Goal: Task Accomplishment & Management: Manage account settings

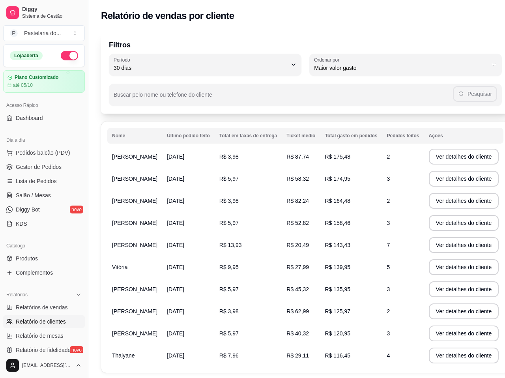
select select "30"
select select "HIGHEST_TOTAL_SPENT_WITH_ORDERS"
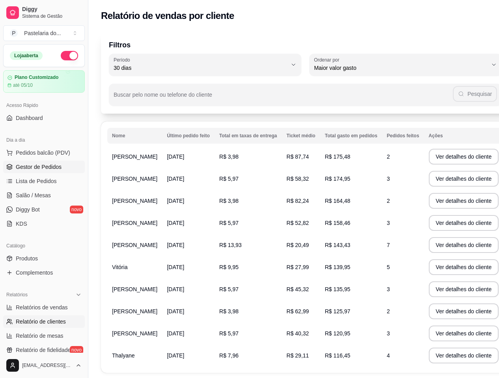
click at [26, 163] on span "Gestor de Pedidos" at bounding box center [39, 167] width 46 height 8
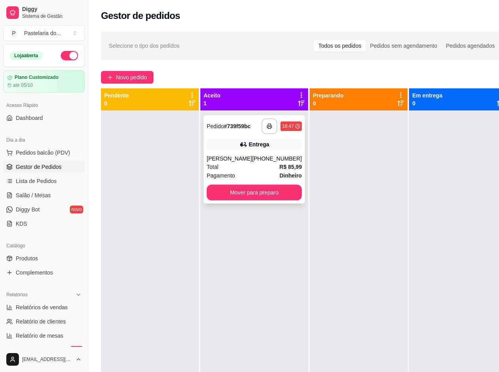
click at [254, 163] on div "[PHONE_NUMBER]" at bounding box center [277, 159] width 50 height 8
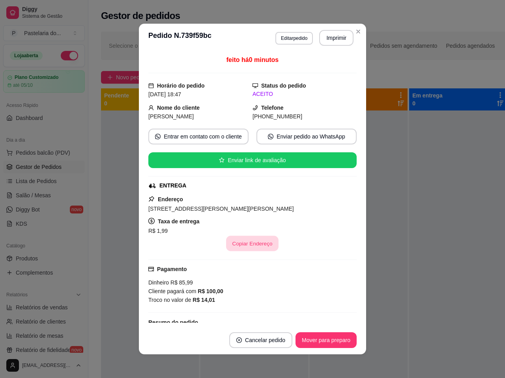
click at [251, 244] on button "Copiar Endereço" at bounding box center [253, 243] width 53 height 15
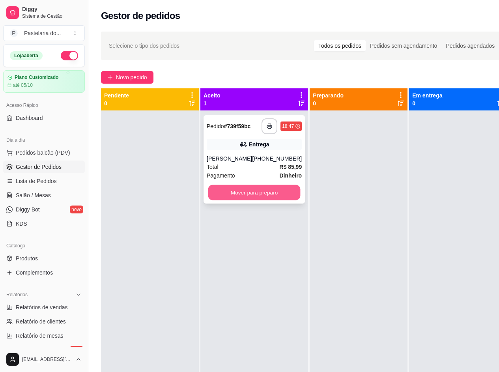
click at [256, 201] on button "Mover para preparo" at bounding box center [254, 192] width 92 height 15
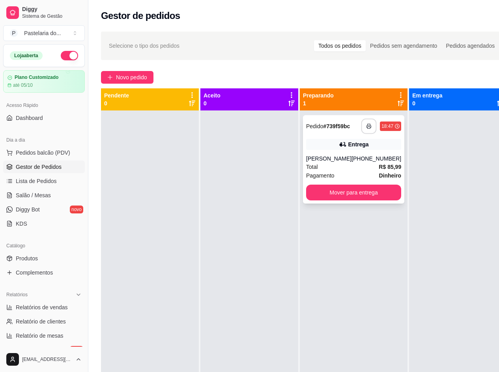
click at [366, 125] on icon "button" at bounding box center [369, 127] width 6 height 6
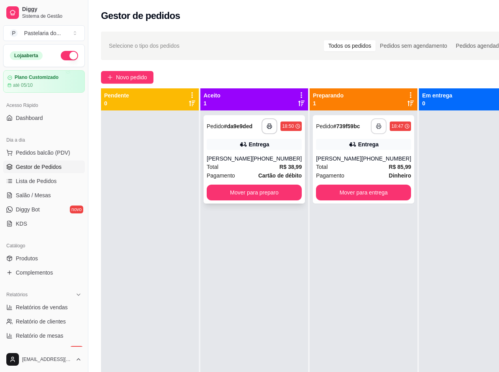
click at [249, 166] on div "Total R$ 38,99" at bounding box center [254, 167] width 95 height 9
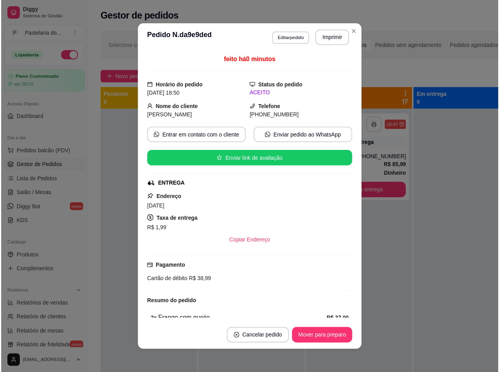
scroll to position [39, 0]
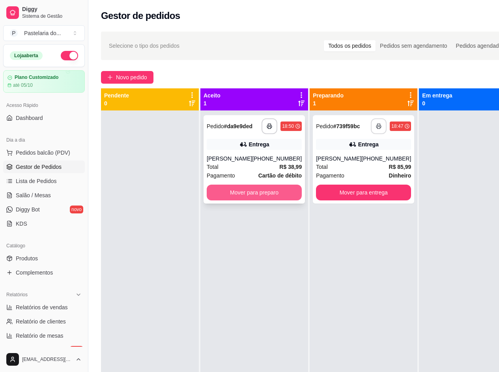
click at [274, 196] on button "Mover para preparo" at bounding box center [254, 193] width 95 height 16
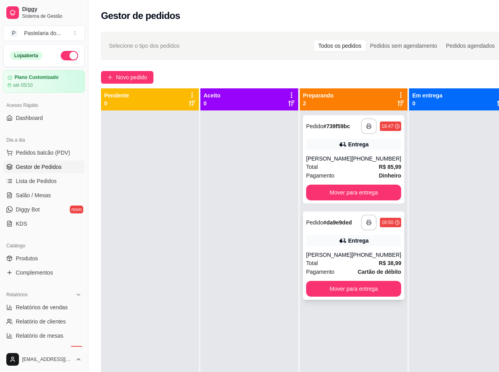
click at [362, 231] on button "button" at bounding box center [369, 223] width 16 height 16
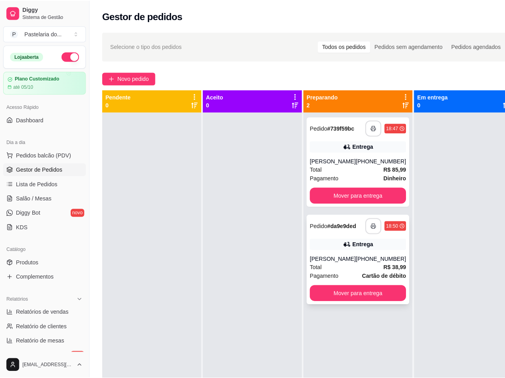
scroll to position [0, 0]
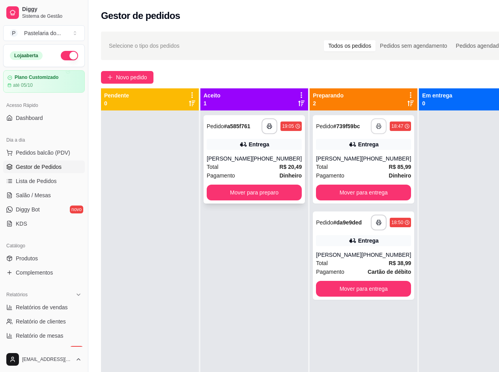
click at [233, 169] on div "Total R$ 20,49" at bounding box center [254, 167] width 95 height 9
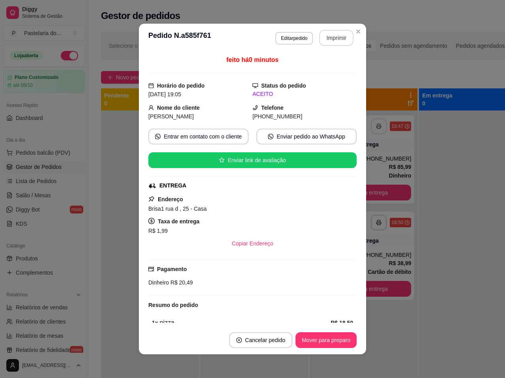
click at [325, 37] on button "Imprimir" at bounding box center [336, 38] width 34 height 16
click at [326, 343] on button "Mover para preparo" at bounding box center [325, 340] width 59 height 15
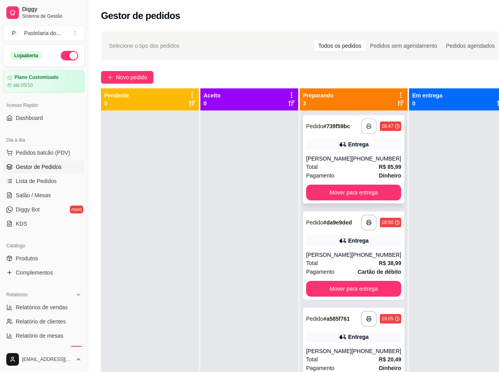
click at [335, 190] on div "**********" at bounding box center [353, 159] width 101 height 88
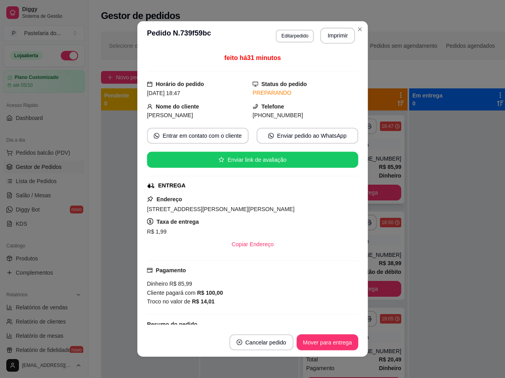
click at [338, 206] on div "[STREET_ADDRESS][PERSON_NAME][PERSON_NAME]" at bounding box center [253, 209] width 212 height 9
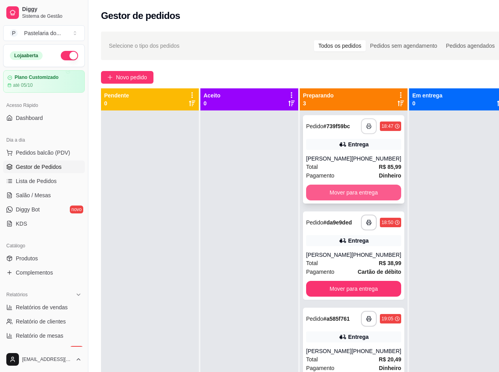
click at [376, 201] on button "Mover para entrega" at bounding box center [353, 193] width 95 height 16
click at [376, 201] on div "Mover para entrega" at bounding box center [353, 193] width 95 height 16
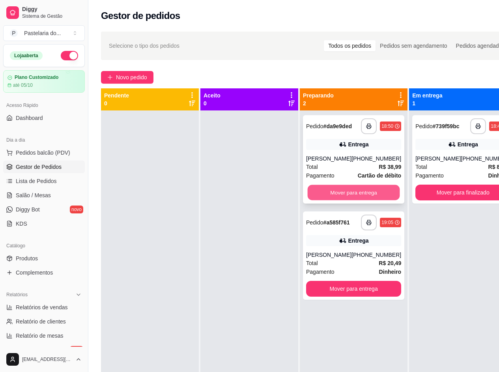
click at [379, 199] on button "Mover para entrega" at bounding box center [354, 192] width 92 height 15
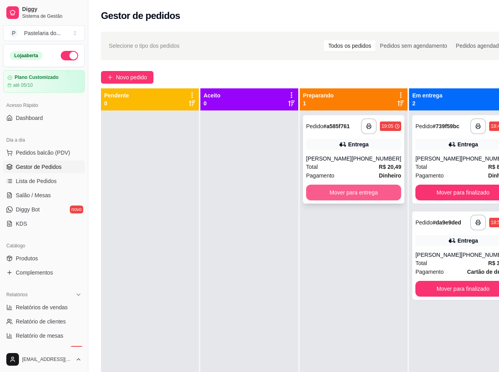
click at [379, 195] on button "Mover para entrega" at bounding box center [353, 193] width 95 height 16
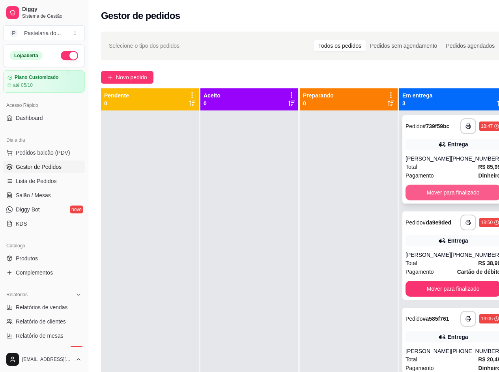
click at [452, 201] on button "Mover para finalizado" at bounding box center [453, 193] width 95 height 16
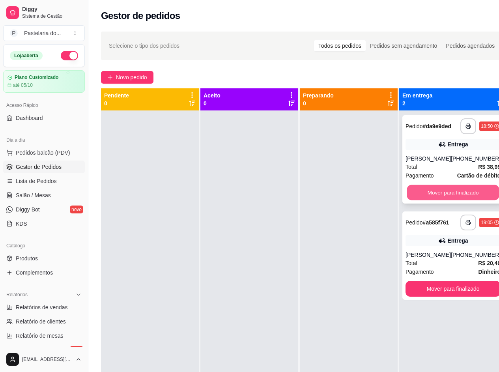
click at [452, 201] on button "Mover para finalizado" at bounding box center [453, 192] width 92 height 15
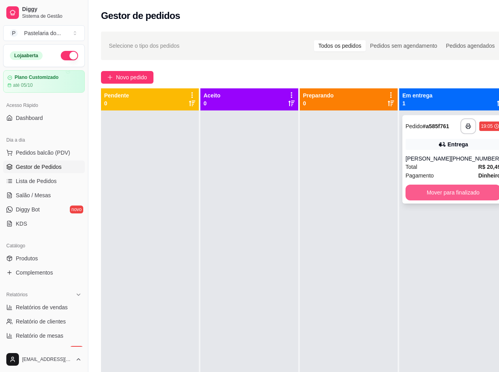
click at [452, 192] on button "Mover para finalizado" at bounding box center [453, 193] width 95 height 16
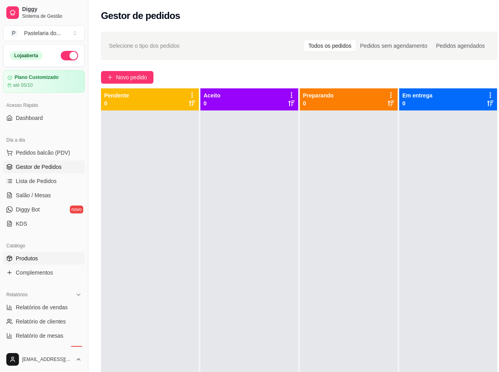
click at [34, 260] on span "Produtos" at bounding box center [27, 259] width 22 height 8
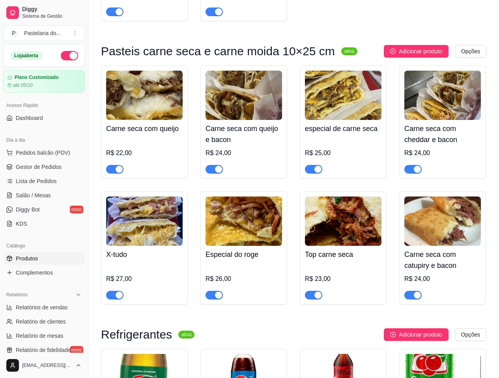
scroll to position [355, 0]
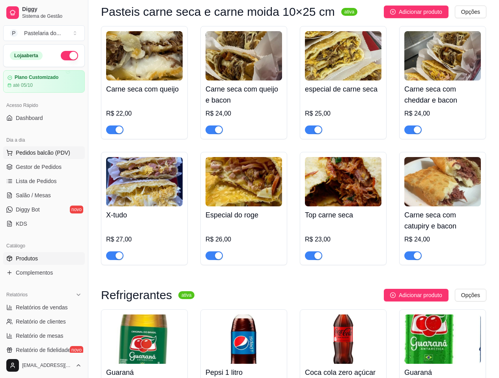
click at [47, 156] on span "Pedidos balcão (PDV)" at bounding box center [43, 153] width 54 height 8
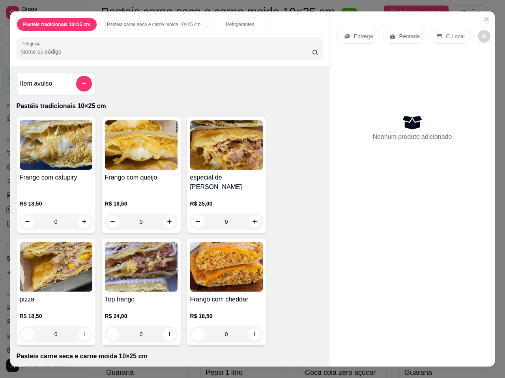
click at [360, 33] on p "Entrega" at bounding box center [363, 36] width 19 height 8
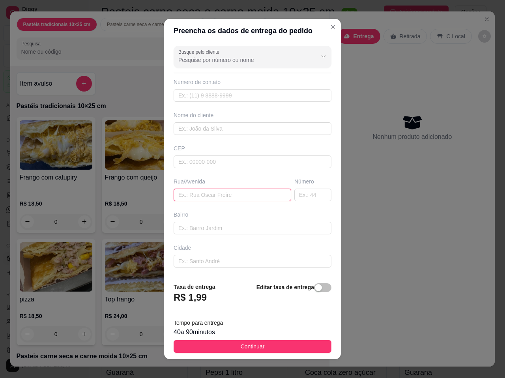
click at [261, 197] on input "text" at bounding box center [233, 195] width 118 height 13
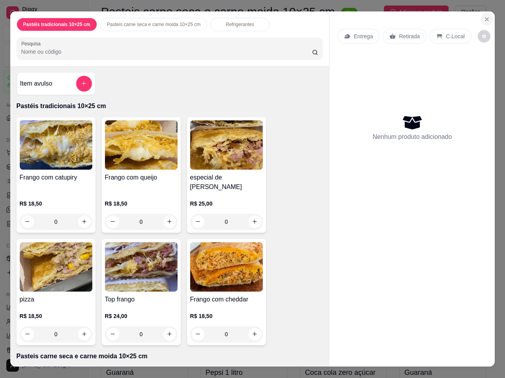
click at [487, 16] on icon "Close" at bounding box center [487, 19] width 6 height 6
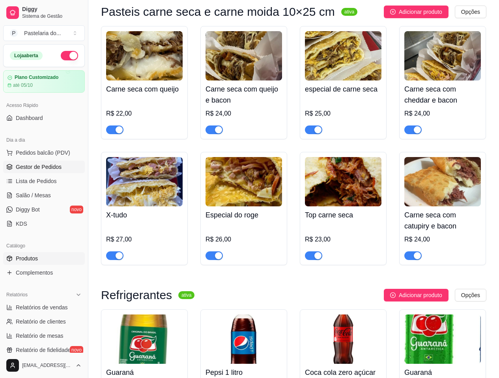
click at [46, 161] on link "Gestor de Pedidos" at bounding box center [44, 167] width 82 height 13
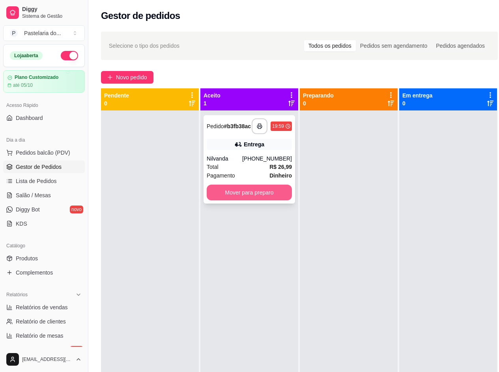
click at [252, 188] on button "Mover para preparo" at bounding box center [249, 193] width 85 height 16
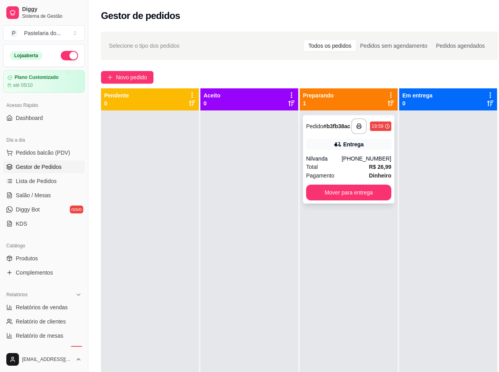
click at [342, 162] on div "Nilvanda" at bounding box center [324, 159] width 36 height 8
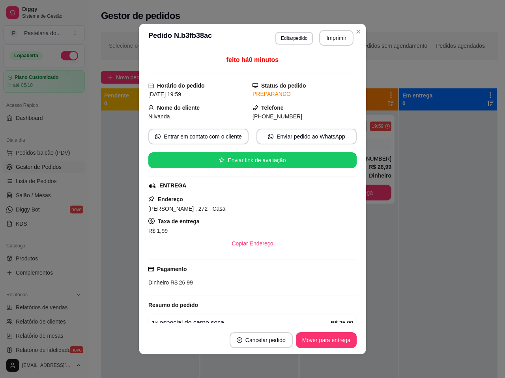
scroll to position [39, 0]
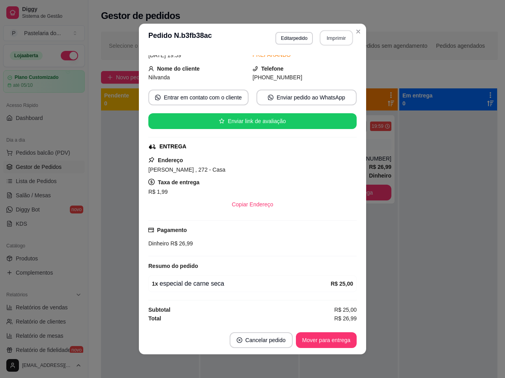
click at [333, 39] on button "Imprimir" at bounding box center [336, 37] width 33 height 15
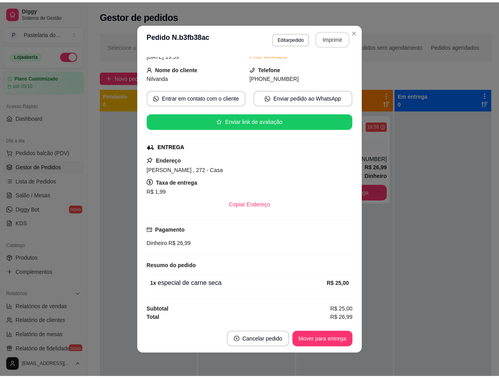
scroll to position [0, 0]
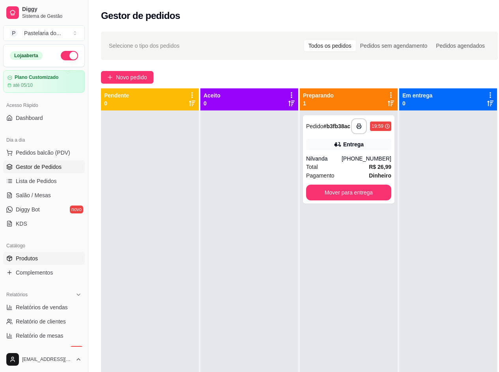
click at [27, 253] on link "Produtos" at bounding box center [44, 258] width 82 height 13
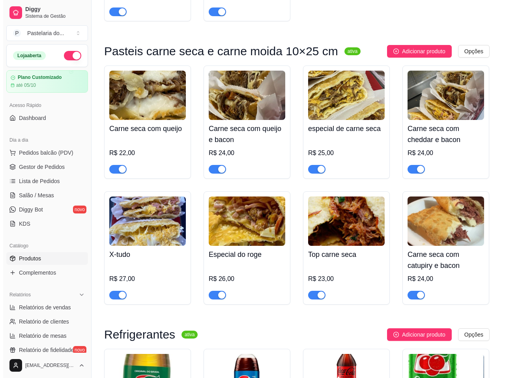
scroll to position [355, 0]
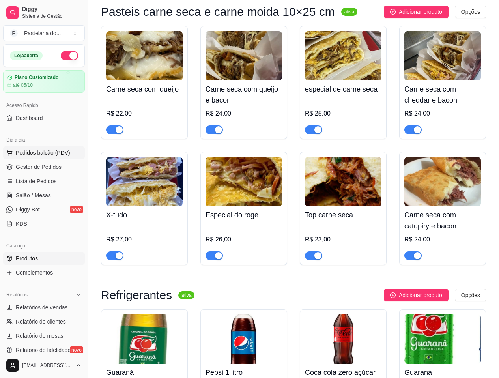
click at [37, 148] on button "Pedidos balcão (PDV)" at bounding box center [44, 152] width 82 height 13
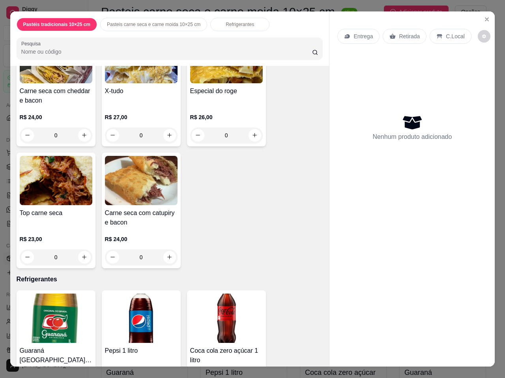
scroll to position [419, 0]
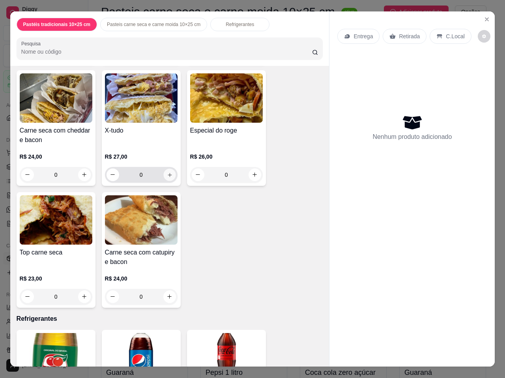
click at [167, 172] on icon "increase-product-quantity" at bounding box center [170, 175] width 6 height 6
type input "1"
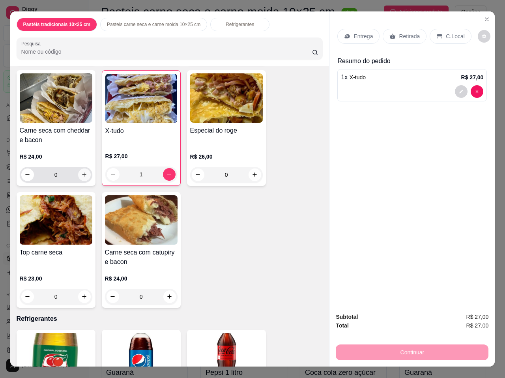
click at [81, 172] on icon "increase-product-quantity" at bounding box center [84, 175] width 6 height 6
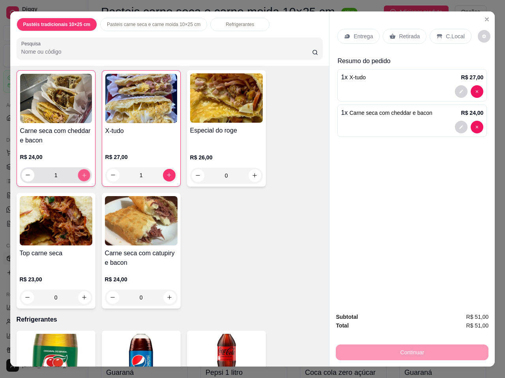
click at [81, 172] on icon "increase-product-quantity" at bounding box center [84, 175] width 6 height 6
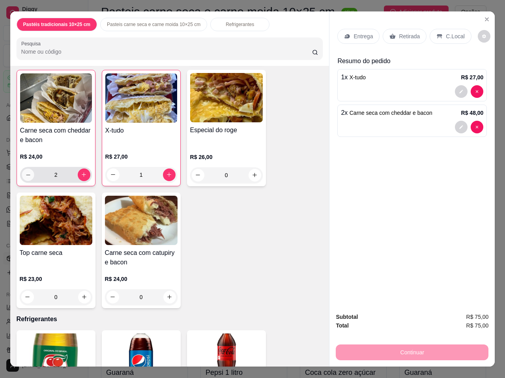
click at [25, 172] on icon "decrease-product-quantity" at bounding box center [28, 175] width 6 height 6
type input "0"
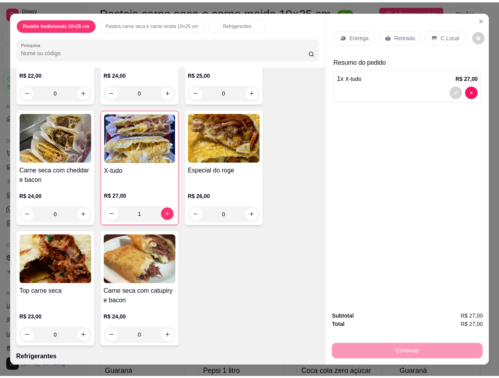
scroll to position [340, 0]
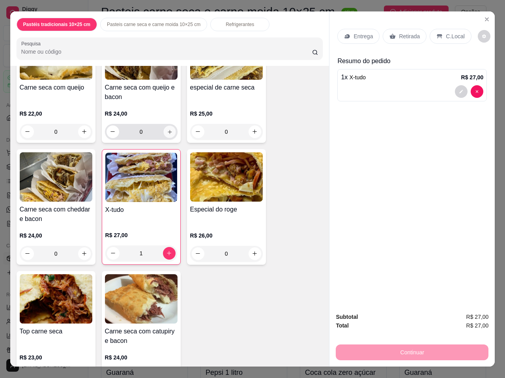
click at [169, 129] on icon "increase-product-quantity" at bounding box center [170, 132] width 6 height 6
type input "1"
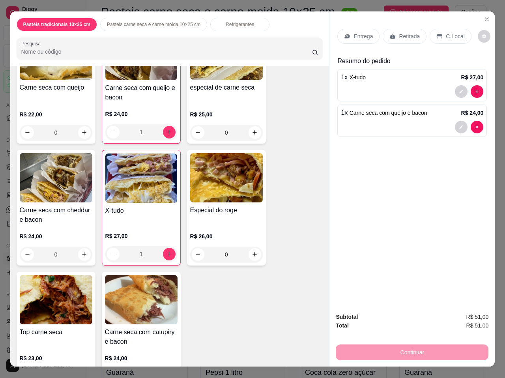
click at [363, 34] on p "Entrega" at bounding box center [363, 36] width 19 height 8
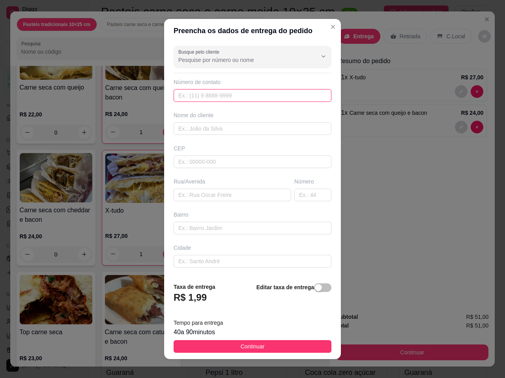
click at [253, 101] on input "text" at bounding box center [253, 95] width 158 height 13
type input "557 39186-8791"
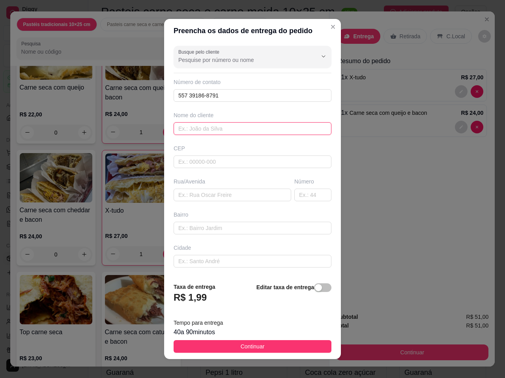
click at [238, 130] on input "text" at bounding box center [253, 128] width 158 height 13
type input "yago"
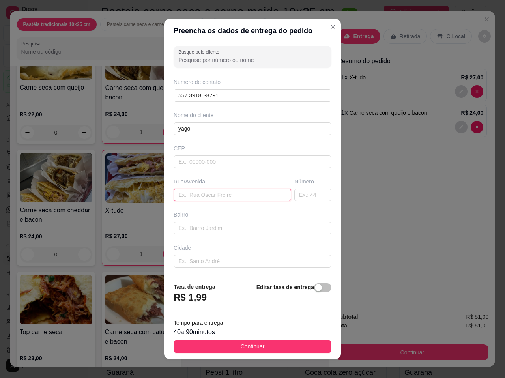
click at [240, 197] on input "text" at bounding box center [233, 195] width 118 height 13
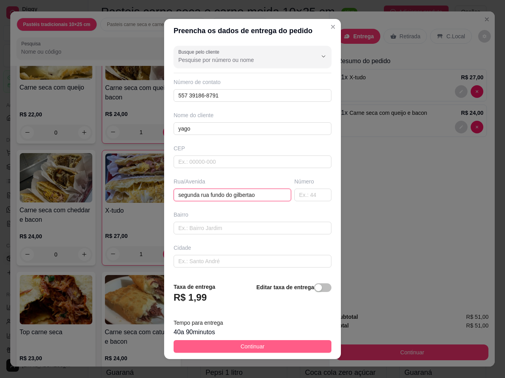
type input "segunda rua fundo do gilbertao"
click at [266, 344] on button "Continuar" at bounding box center [253, 346] width 158 height 13
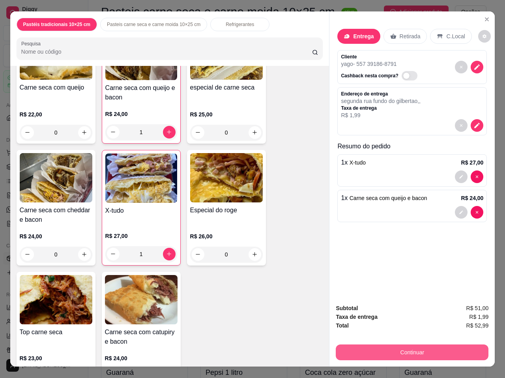
click at [409, 351] on button "Continuar" at bounding box center [412, 353] width 153 height 16
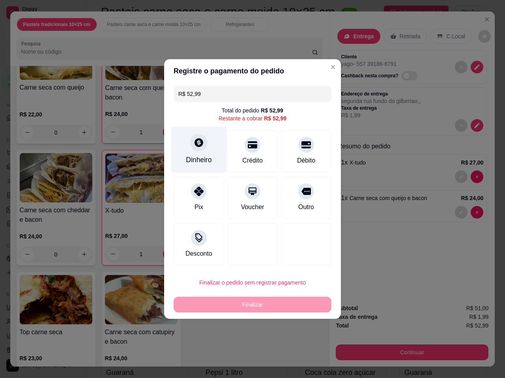
click at [197, 151] on div at bounding box center [198, 142] width 17 height 17
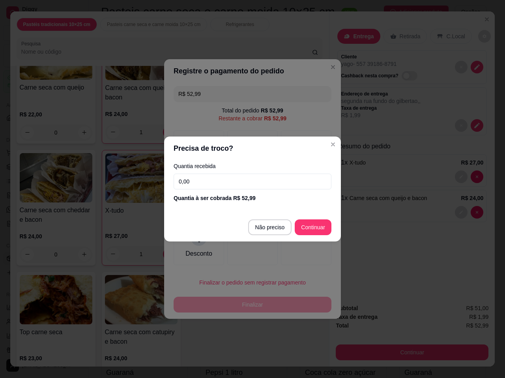
click at [221, 183] on input "0,00" at bounding box center [253, 182] width 158 height 16
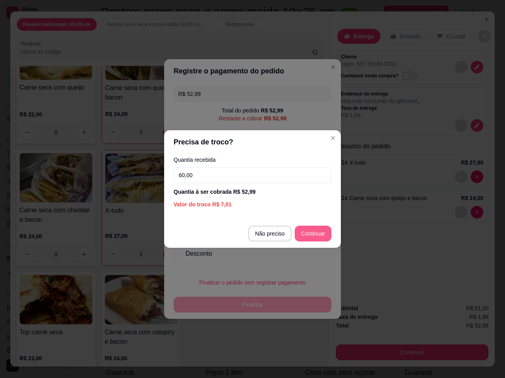
type input "60,00"
type input "R$ 0,00"
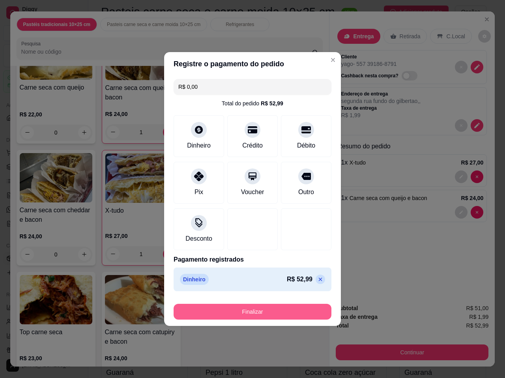
click at [272, 307] on button "Finalizar" at bounding box center [253, 312] width 158 height 16
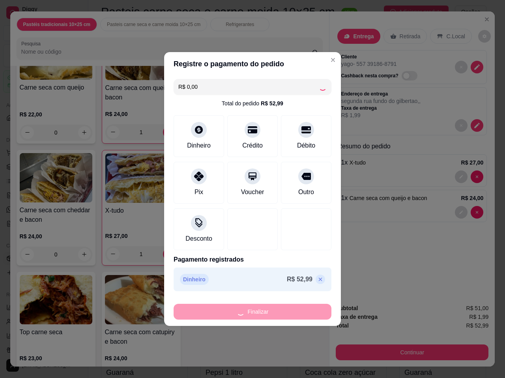
type input "0"
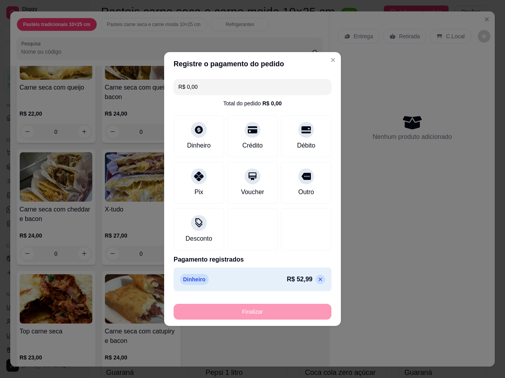
type input "-R$ 52,99"
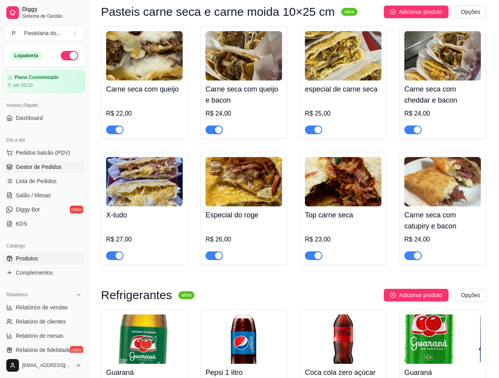
click at [56, 167] on span "Gestor de Pedidos" at bounding box center [39, 167] width 46 height 8
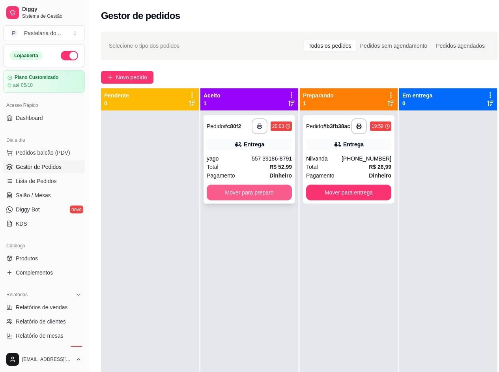
click at [253, 188] on button "Mover para preparo" at bounding box center [249, 193] width 85 height 16
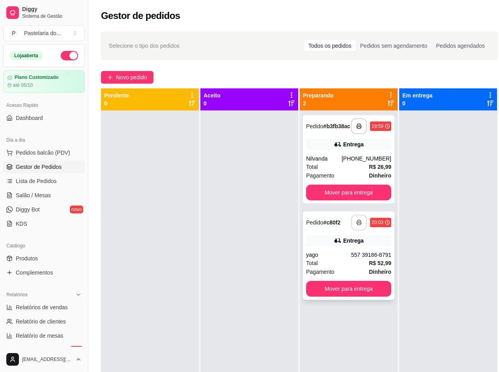
click at [357, 219] on button "button" at bounding box center [359, 223] width 16 height 16
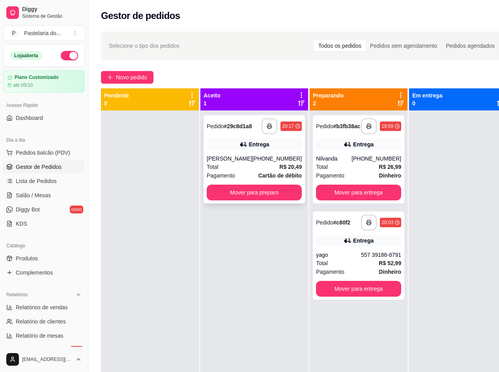
click at [216, 162] on div "[PERSON_NAME]" at bounding box center [229, 159] width 45 height 8
click at [244, 167] on div "Total R$ 20,49" at bounding box center [254, 167] width 95 height 9
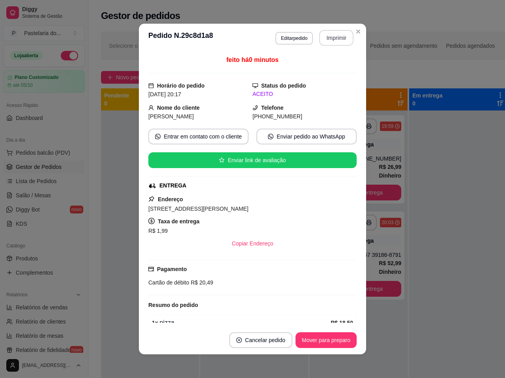
click at [330, 34] on button "Imprimir" at bounding box center [336, 38] width 34 height 16
click at [324, 338] on button "Mover para preparo" at bounding box center [326, 340] width 61 height 16
